Goal: Information Seeking & Learning: Stay updated

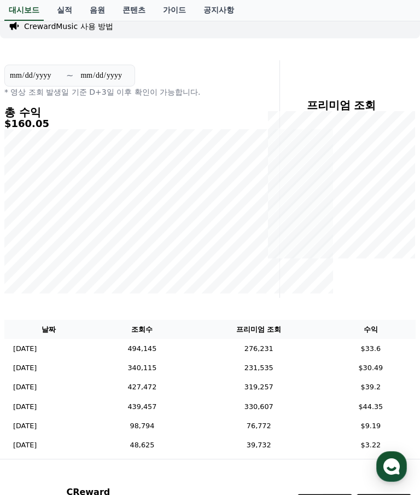
click at [88, 9] on link "음원" at bounding box center [97, 10] width 33 height 21
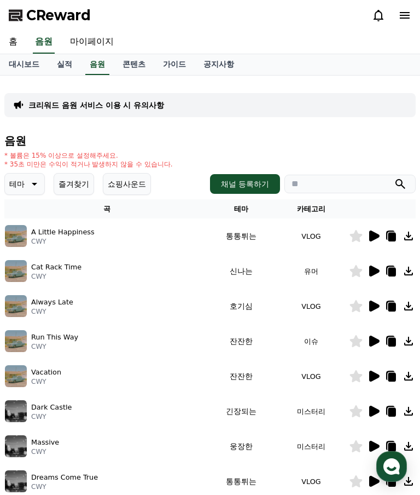
click at [61, 62] on link "실적" at bounding box center [64, 64] width 33 height 21
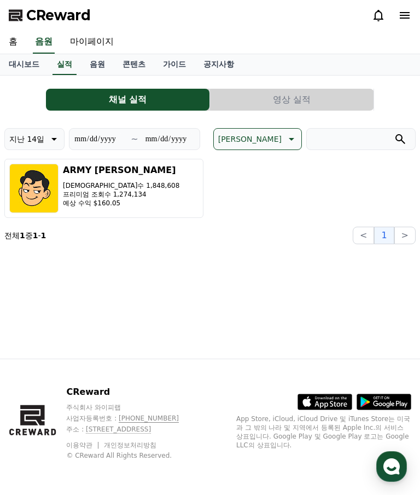
click at [30, 141] on p "지난 14일" at bounding box center [26, 138] width 35 height 15
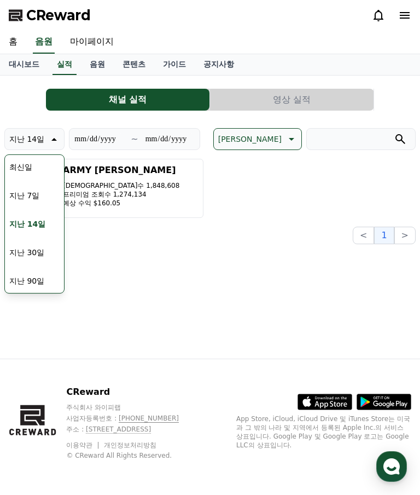
click at [22, 195] on button "지난 7일" at bounding box center [24, 195] width 39 height 24
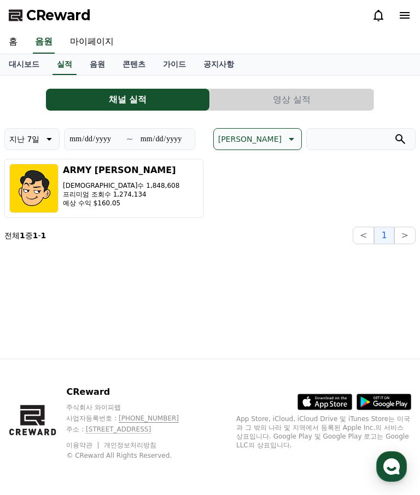
click at [19, 137] on p "지난 7일" at bounding box center [24, 138] width 30 height 15
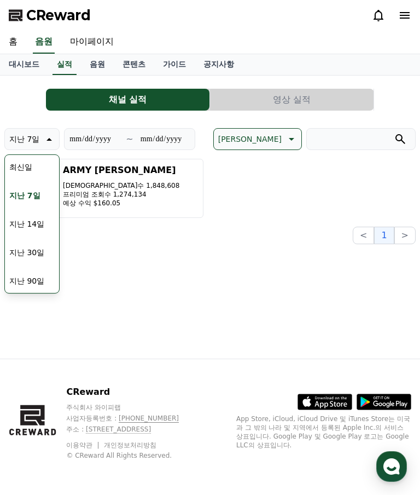
click at [13, 162] on button "최신일" at bounding box center [21, 167] width 32 height 24
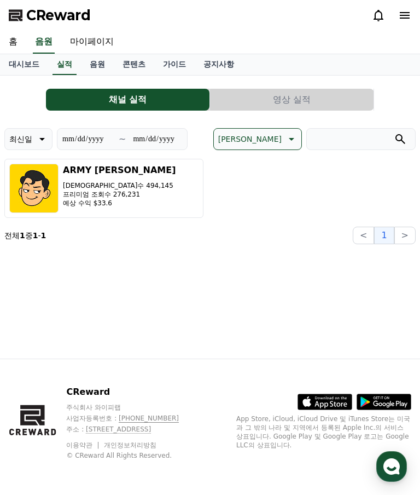
click at [21, 135] on p "최신일" at bounding box center [20, 138] width 23 height 15
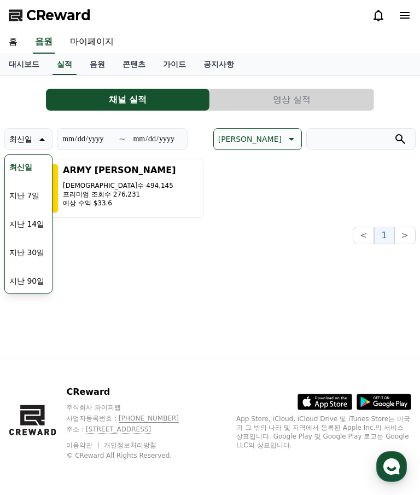
click at [16, 250] on button "지난 30일" at bounding box center [27, 252] width 44 height 24
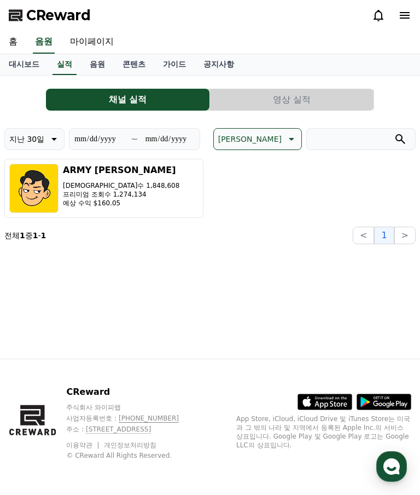
click at [80, 185] on p "[DEMOGRAPHIC_DATA]수 1,848,608" at bounding box center [121, 185] width 117 height 9
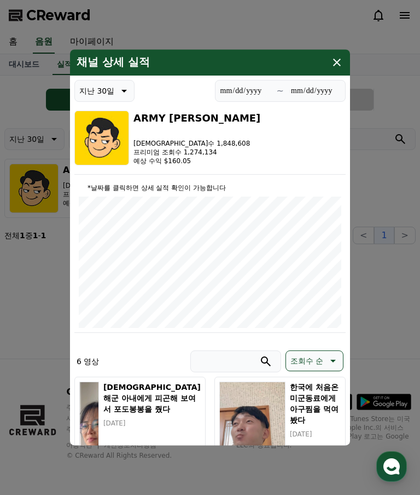
click at [35, 320] on button "close modal" at bounding box center [210, 247] width 420 height 495
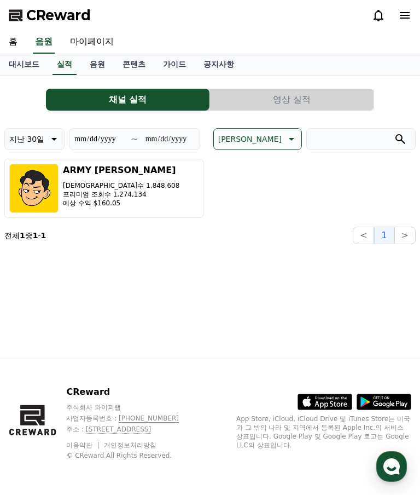
click at [19, 68] on link "대시보드" at bounding box center [24, 64] width 48 height 21
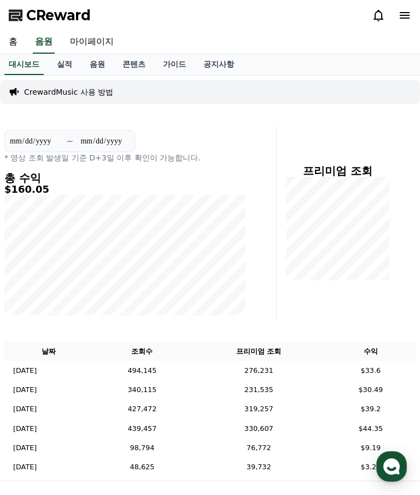
click at [13, 39] on link "홈" at bounding box center [13, 42] width 26 height 23
click at [57, 61] on link "실적" at bounding box center [64, 64] width 33 height 21
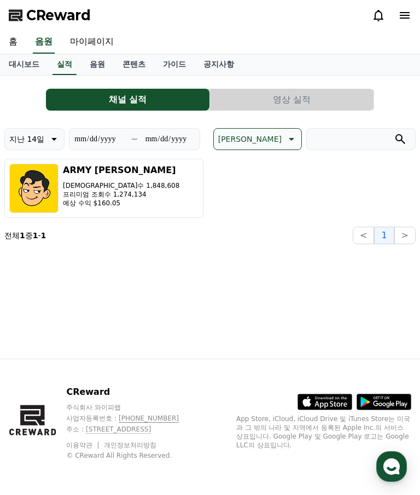
click at [92, 61] on link "음원" at bounding box center [97, 64] width 33 height 21
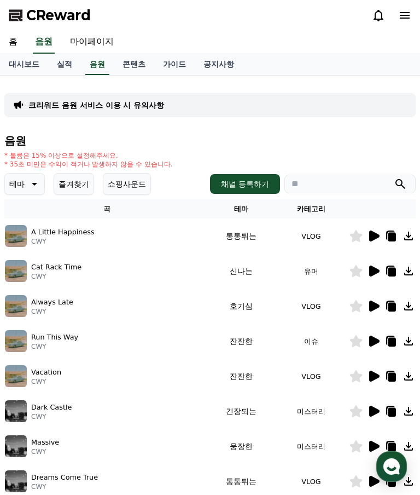
click at [124, 65] on link "콘텐츠" at bounding box center [134, 64] width 40 height 21
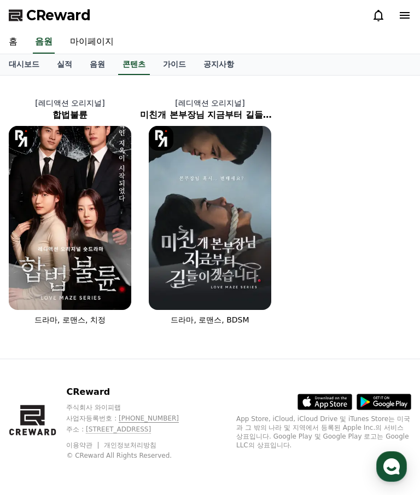
click at [166, 56] on link "가이드" at bounding box center [174, 64] width 40 height 21
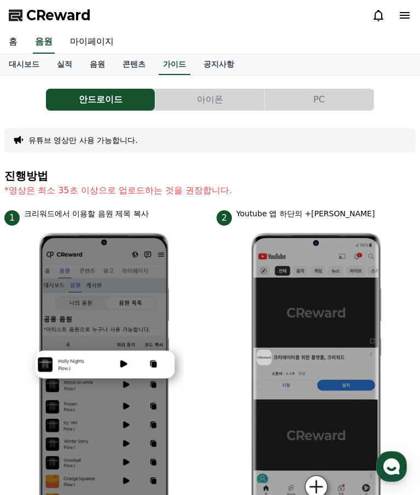
click at [197, 62] on link "공지사항" at bounding box center [219, 64] width 48 height 21
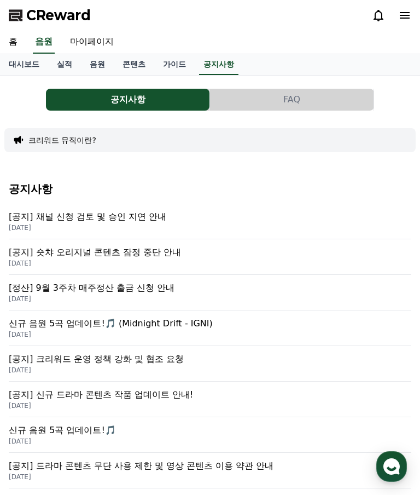
click at [75, 249] on p "[공지] 숏챠 오리지널 콘텐츠 잠정 중단 안내" at bounding box center [210, 252] width 403 height 13
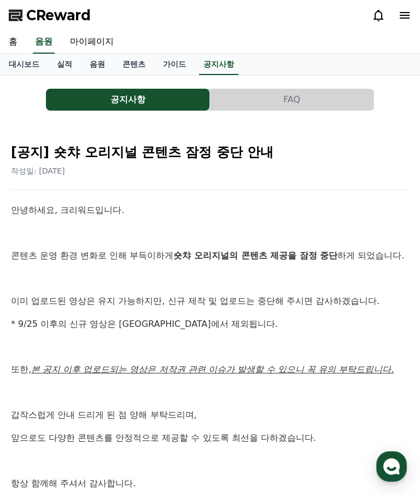
click at [86, 39] on link "마이페이지" at bounding box center [91, 42] width 61 height 23
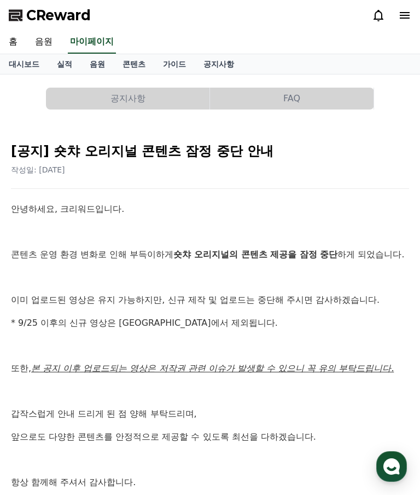
select select "**********"
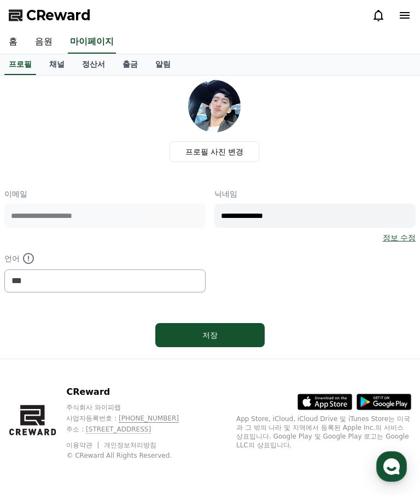
click at [54, 61] on link "채널" at bounding box center [56, 64] width 33 height 21
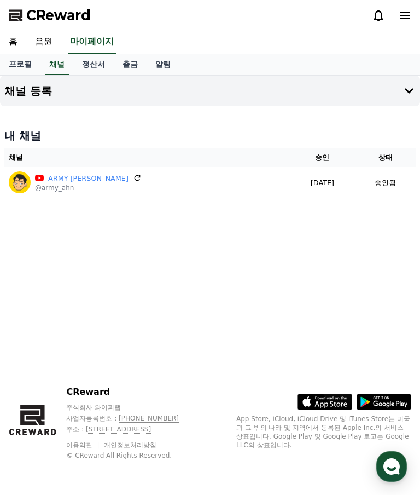
click at [87, 61] on link "정산서" at bounding box center [93, 64] width 40 height 21
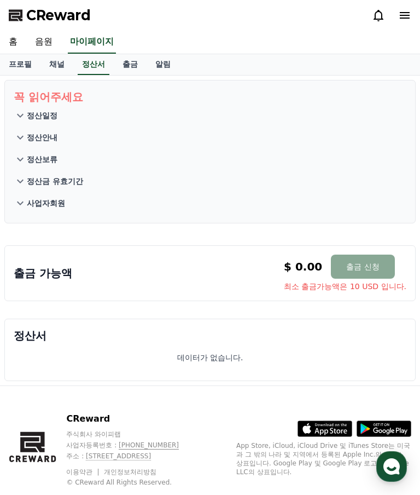
click at [115, 64] on link "출금" at bounding box center [130, 64] width 33 height 21
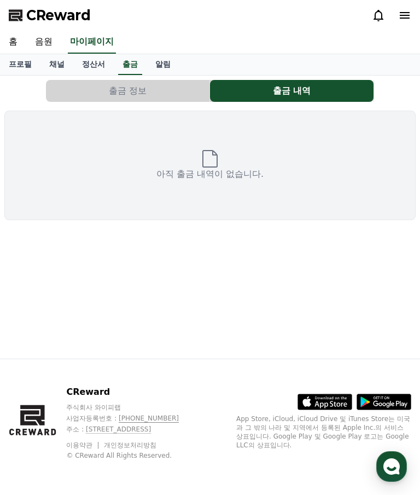
click at [153, 63] on link "알림" at bounding box center [163, 64] width 33 height 21
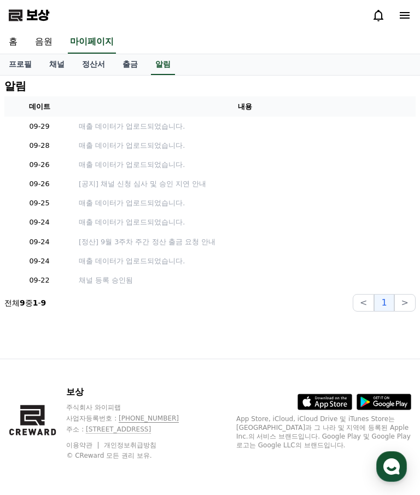
click at [167, 179] on font "[공지] 채널 신청 심사 및 승인 지연 안내" at bounding box center [142, 183] width 127 height 8
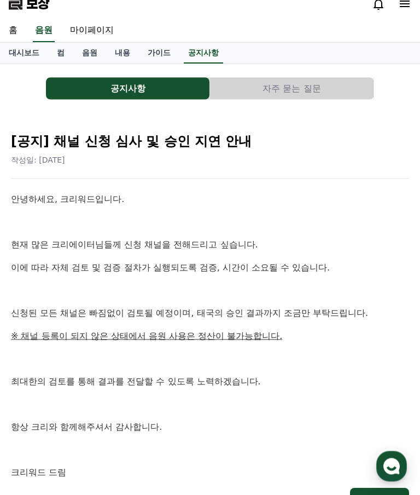
scroll to position [27, 0]
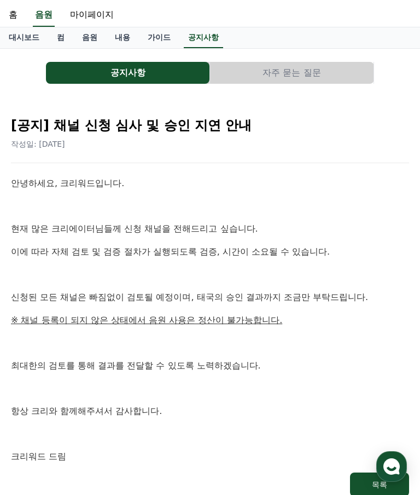
click at [371, 474] on button "목록" at bounding box center [379, 484] width 59 height 24
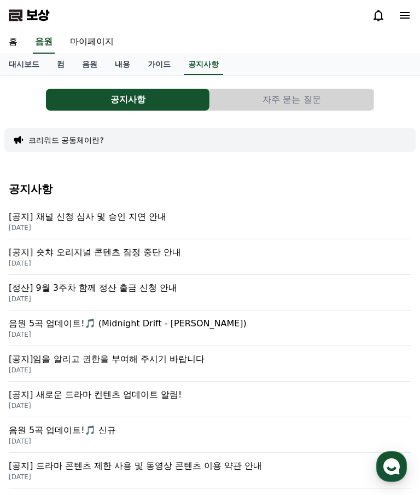
click at [65, 217] on font "[공지] 채널 신청 심사 및 승인 지연 안내" at bounding box center [88, 216] width 158 height 10
